Goal: Book appointment/travel/reservation

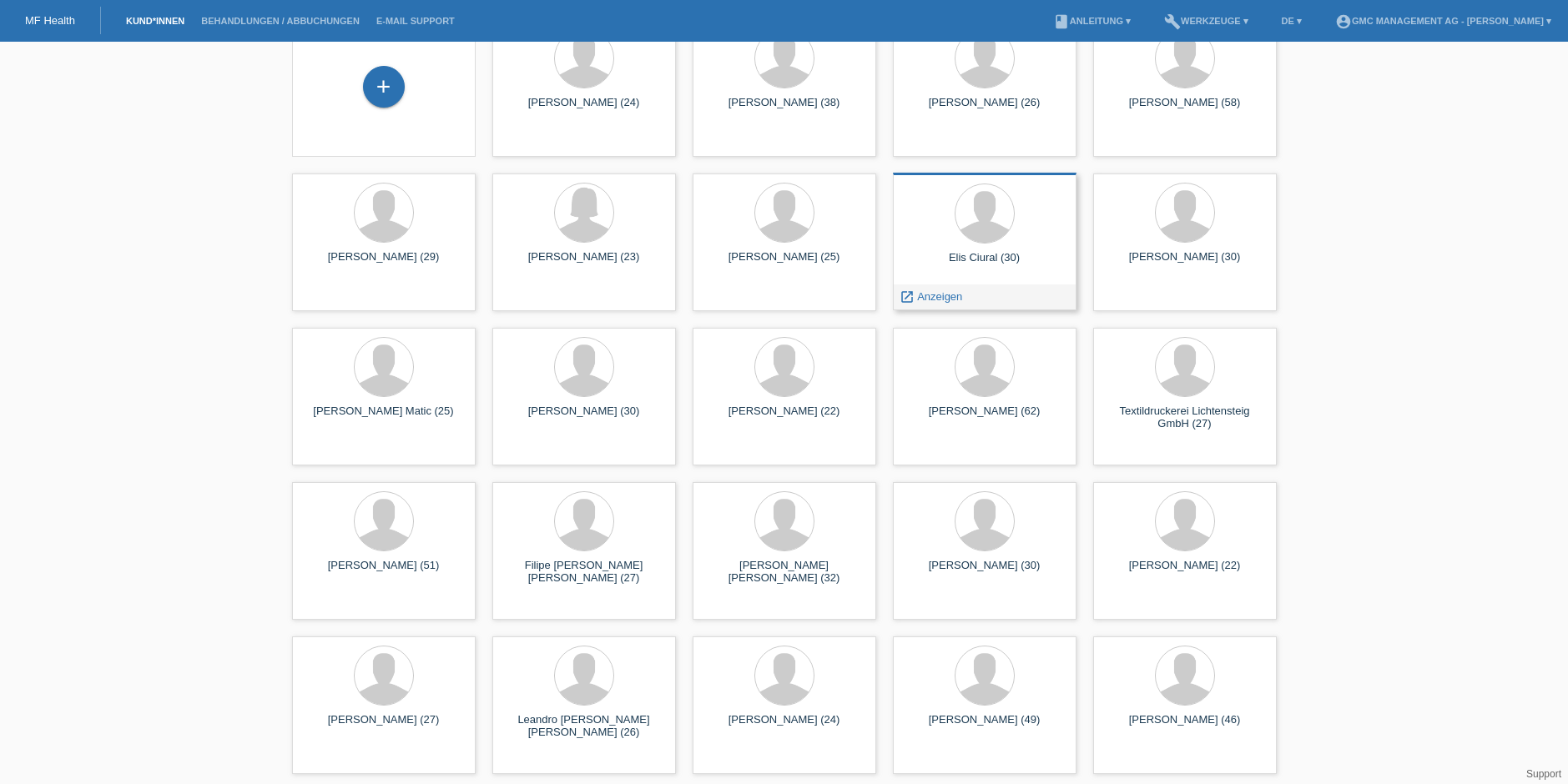
scroll to position [131, 0]
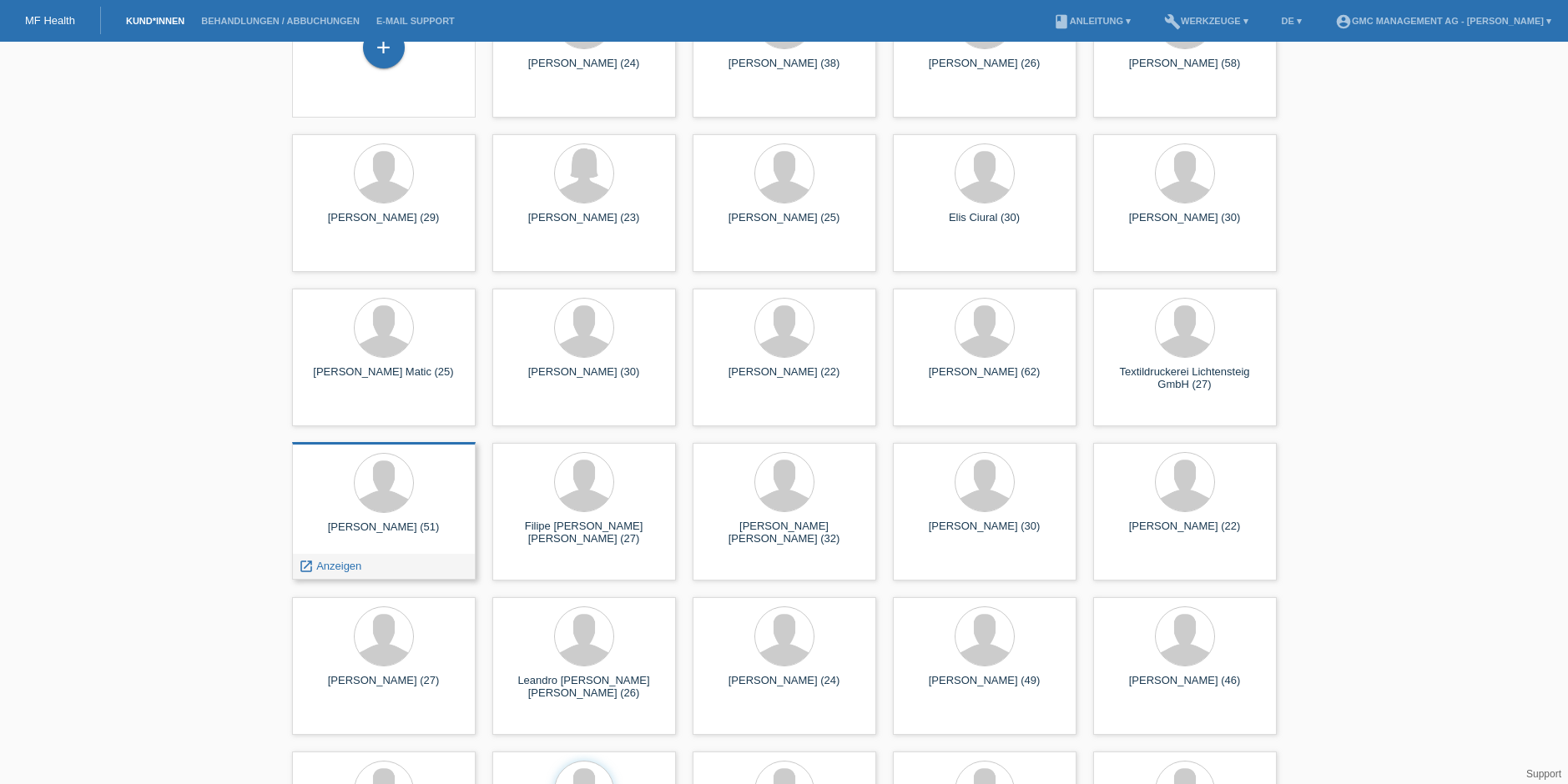
click at [413, 496] on div at bounding box center [384, 484] width 157 height 63
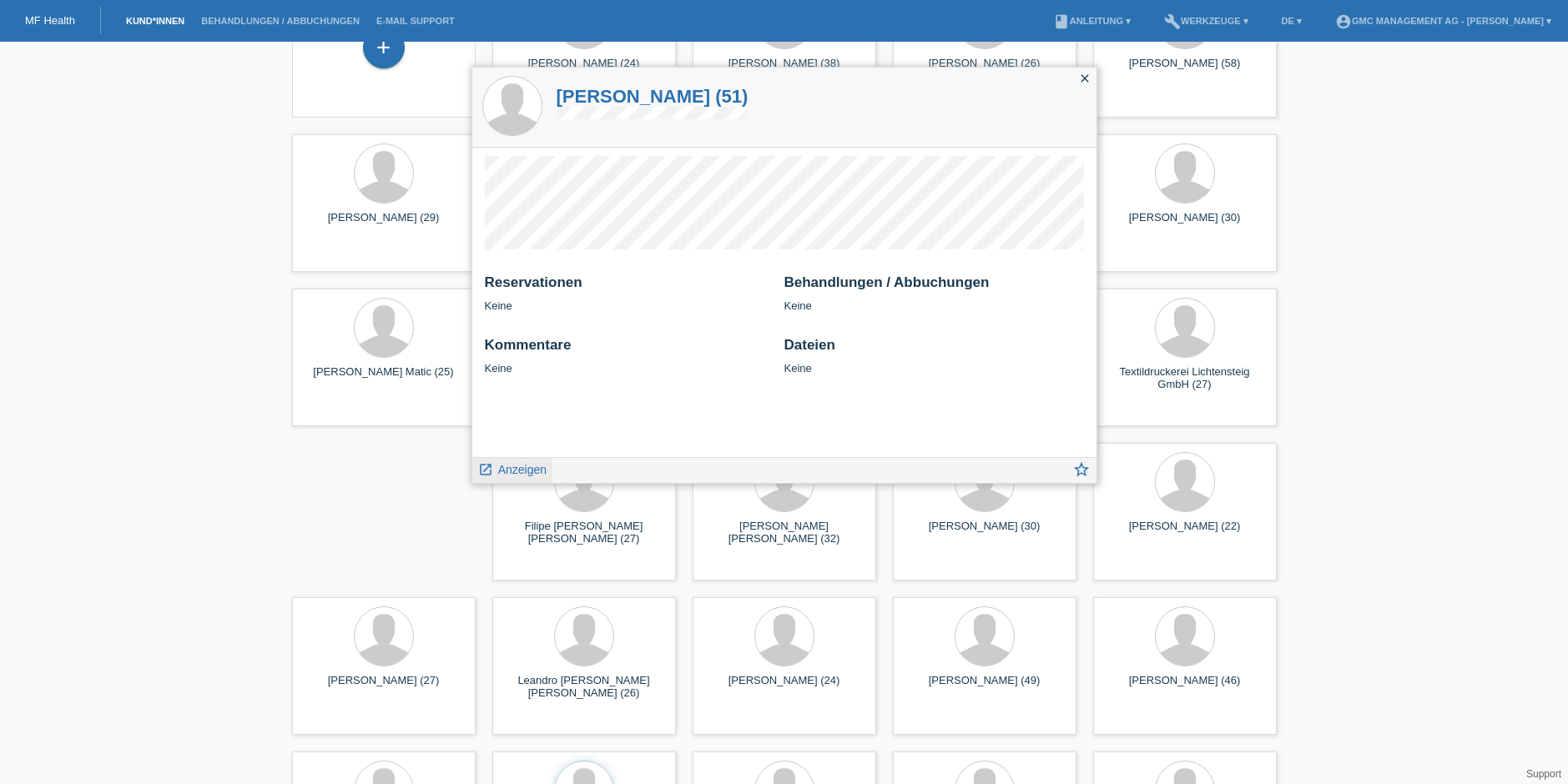
click at [521, 469] on span "Anzeigen" at bounding box center [522, 469] width 48 height 14
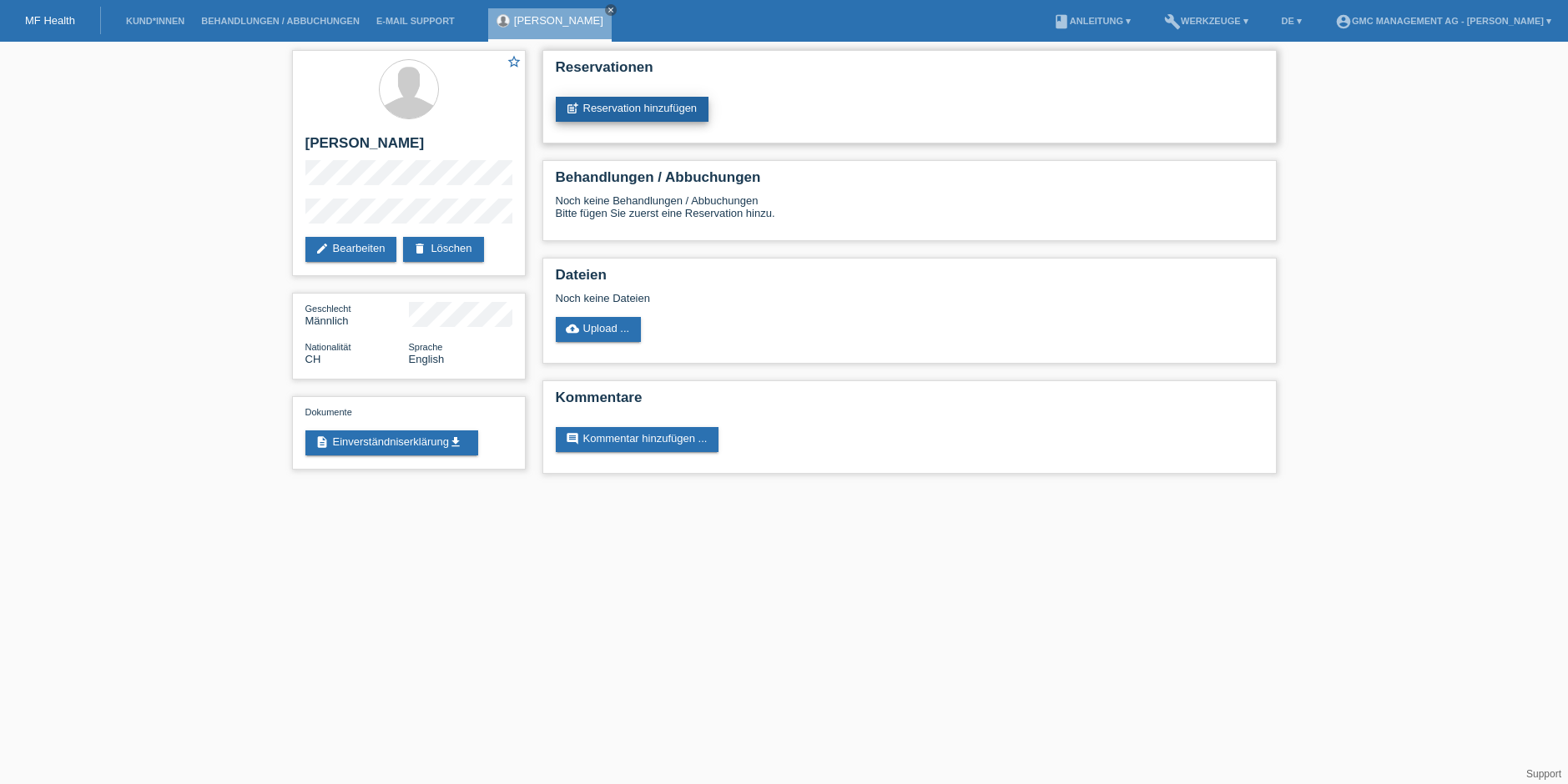
click at [668, 119] on link "post_add Reservation hinzufügen" at bounding box center [633, 109] width 153 height 25
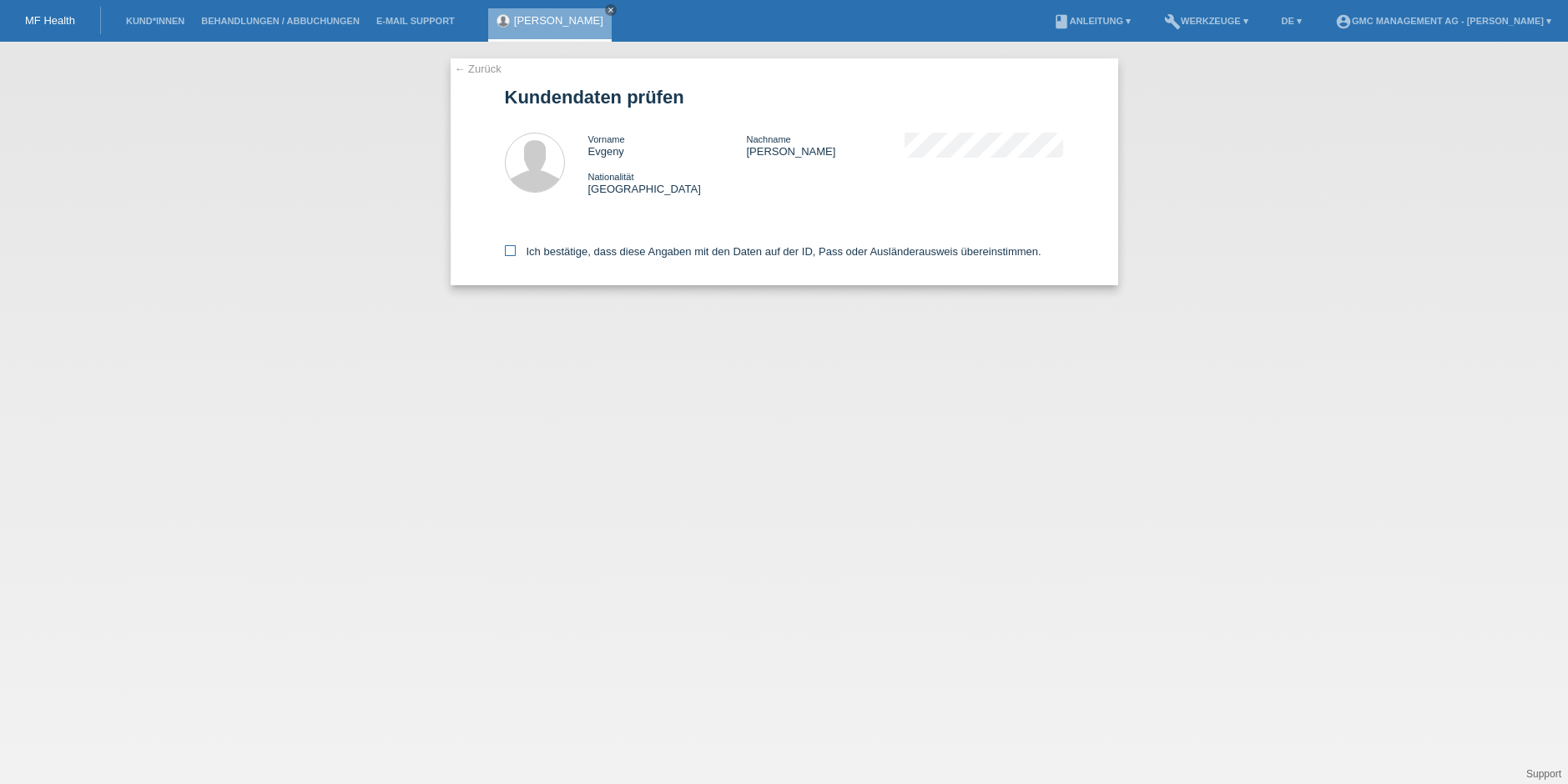
click at [512, 252] on icon at bounding box center [510, 251] width 11 height 11
click at [512, 252] on input "Ich bestätige, dass diese Angaben mit den Daten auf der ID, Pass oder Ausländer…" at bounding box center [510, 251] width 11 height 11
checkbox input "true"
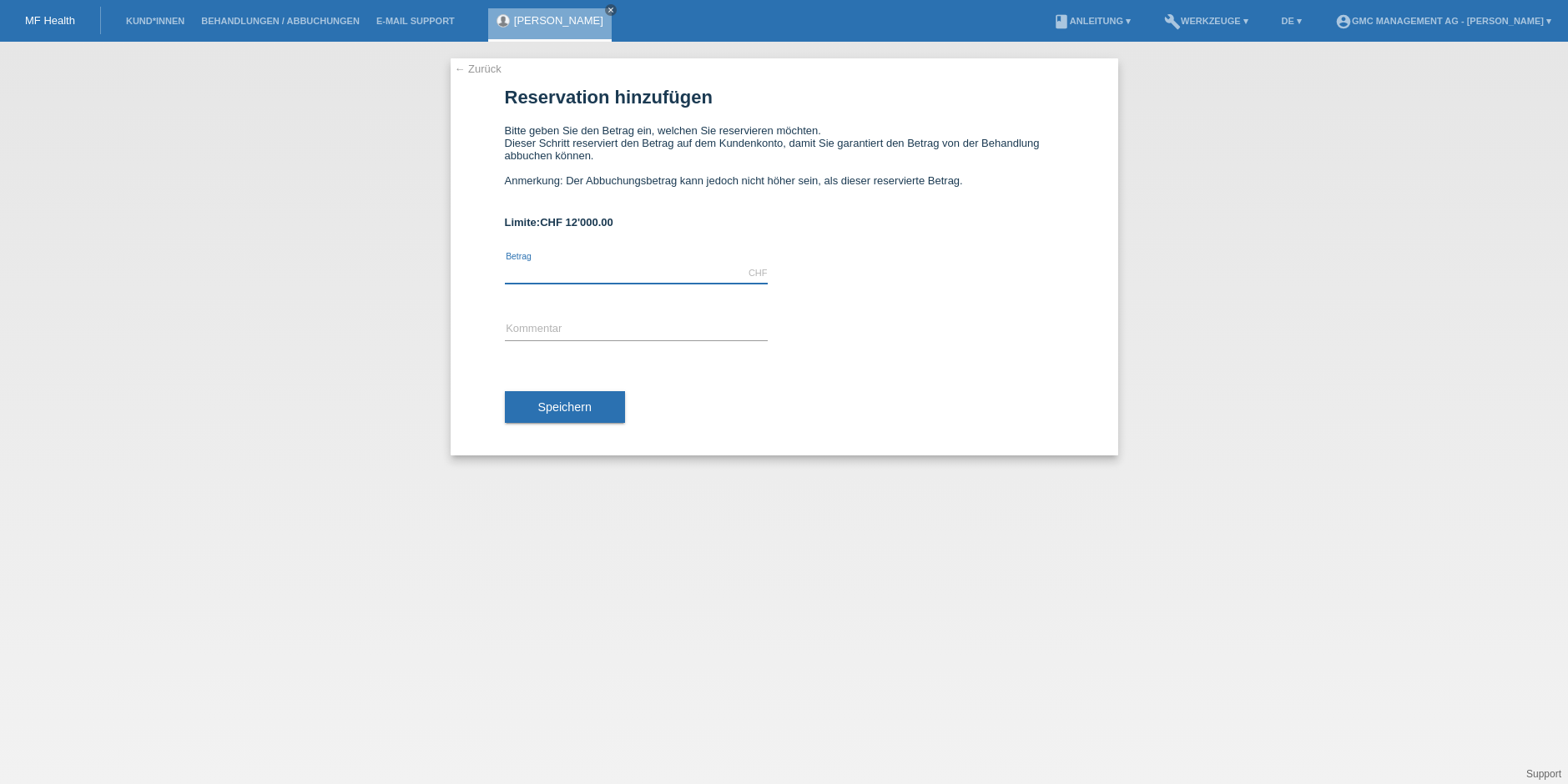
click at [552, 272] on input "text" at bounding box center [637, 273] width 263 height 21
type input "12000.00"
click at [575, 412] on span "Speichern" at bounding box center [564, 407] width 53 height 14
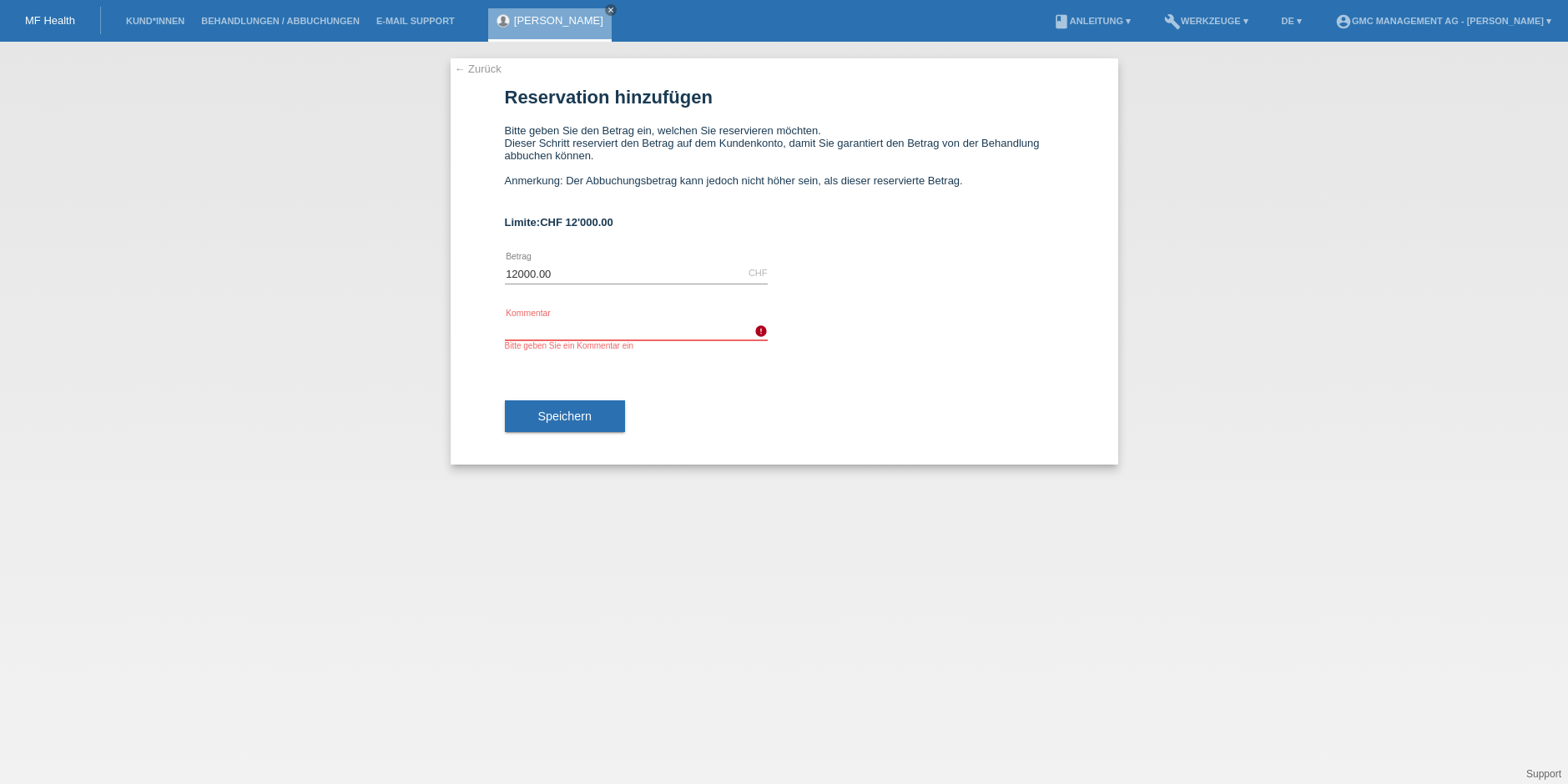
click at [596, 319] on input "text" at bounding box center [637, 329] width 263 height 21
click at [566, 417] on span "Speichern" at bounding box center [564, 416] width 53 height 14
click at [589, 324] on input "HT" at bounding box center [637, 329] width 263 height 21
type input "Haartransplantation"
click at [550, 404] on button "Speichern" at bounding box center [565, 416] width 121 height 32
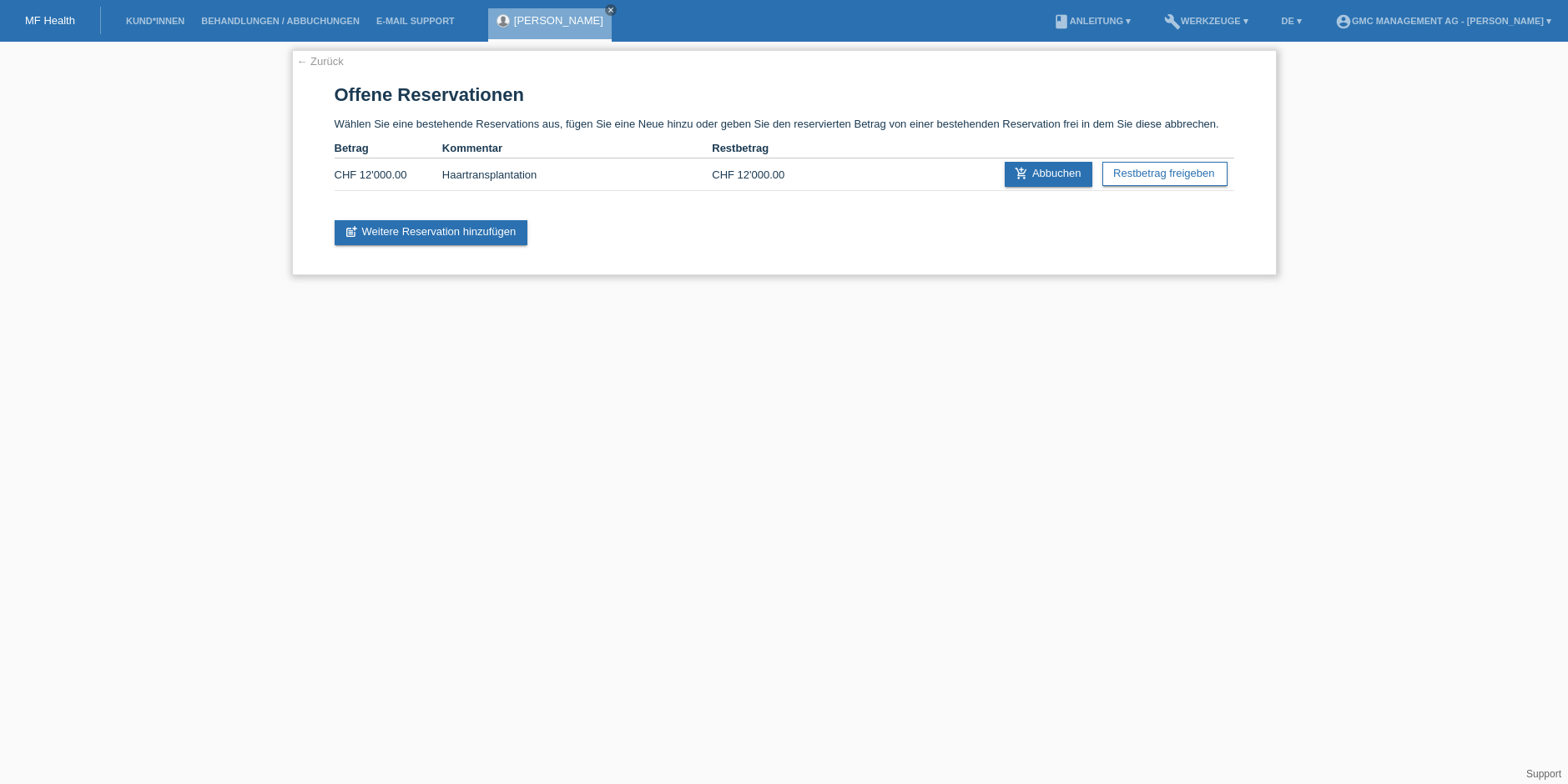
click at [328, 59] on link "← Zurück" at bounding box center [320, 61] width 47 height 13
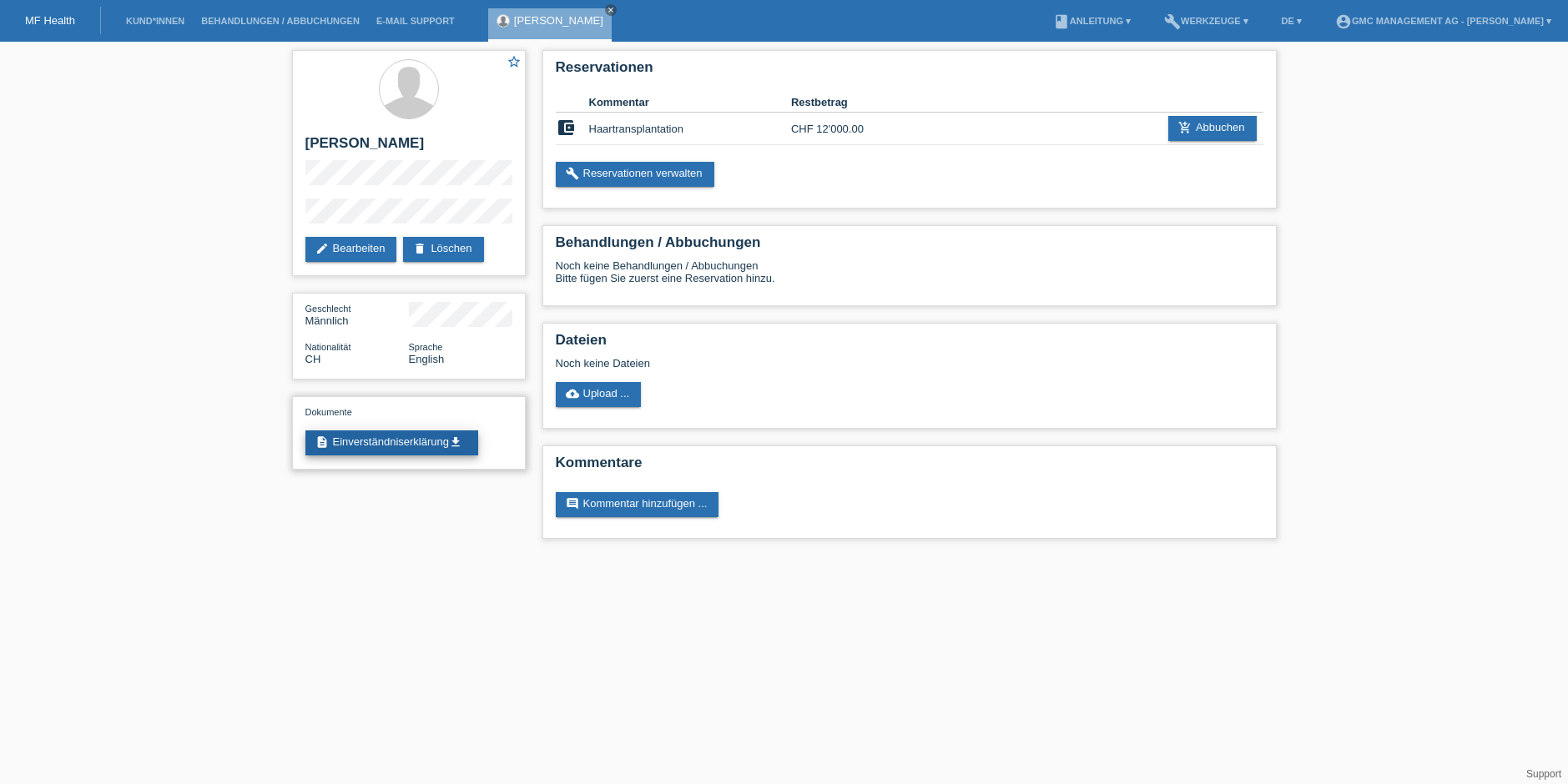
click at [416, 441] on link "description Einverständniserklärung get_app" at bounding box center [391, 443] width 173 height 25
